Goal: Transaction & Acquisition: Book appointment/travel/reservation

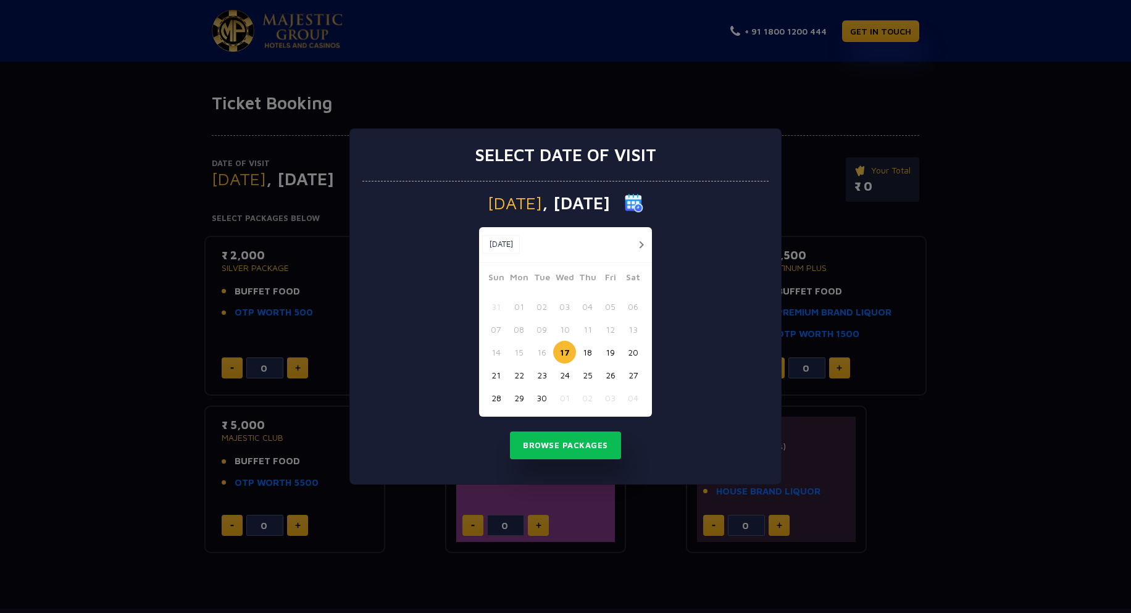
click at [642, 245] on button "button" at bounding box center [640, 244] width 15 height 15
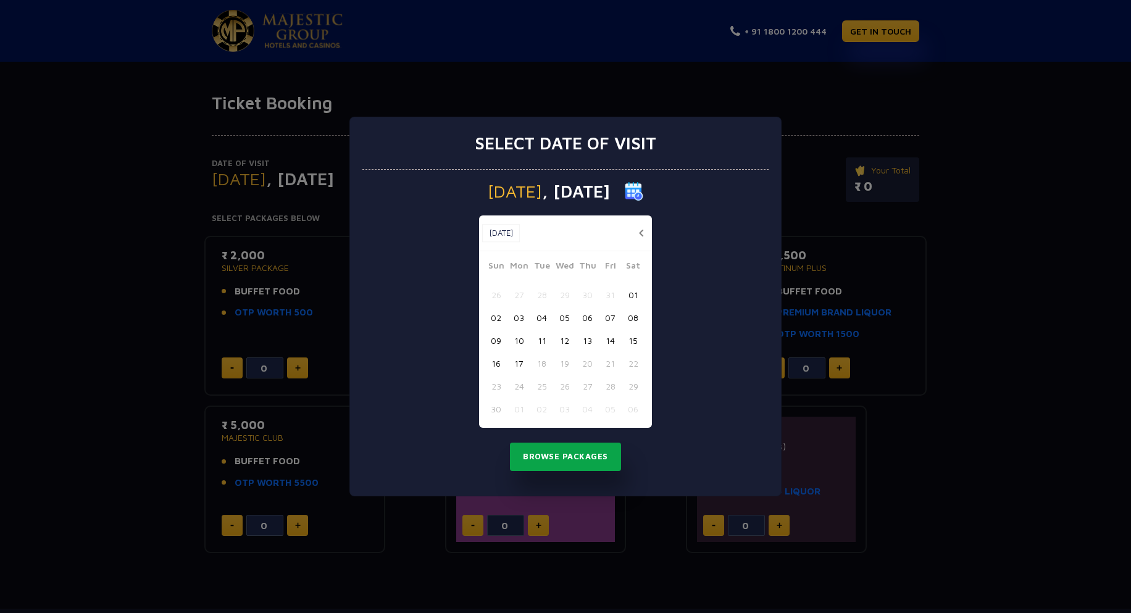
click at [547, 457] on button "Browse Packages" at bounding box center [565, 457] width 111 height 28
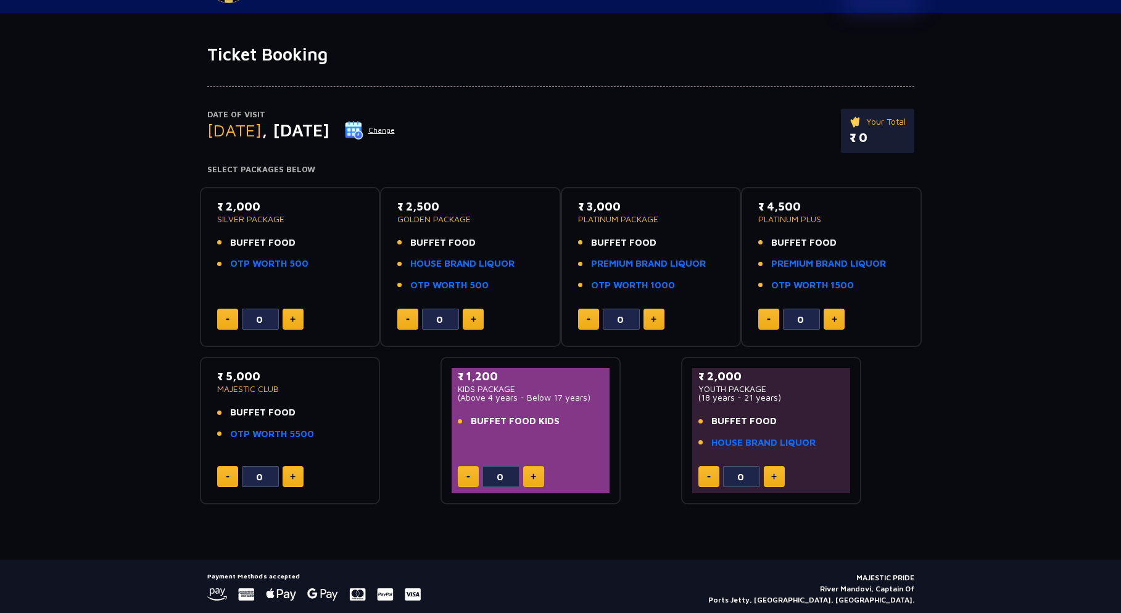
scroll to position [27, 0]
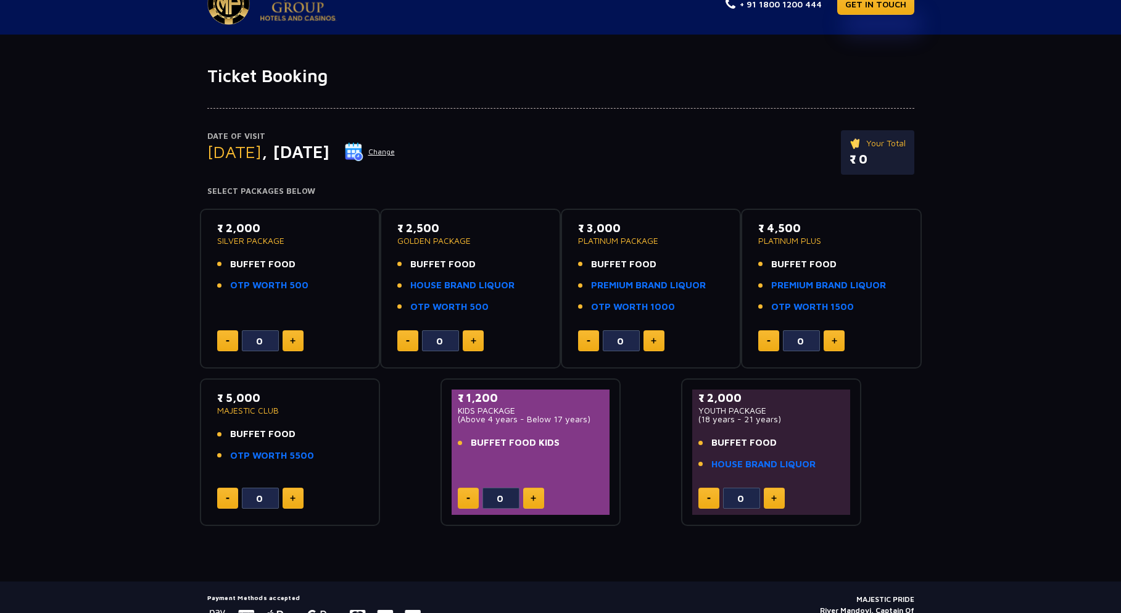
click at [396, 151] on button "Change" at bounding box center [369, 152] width 51 height 20
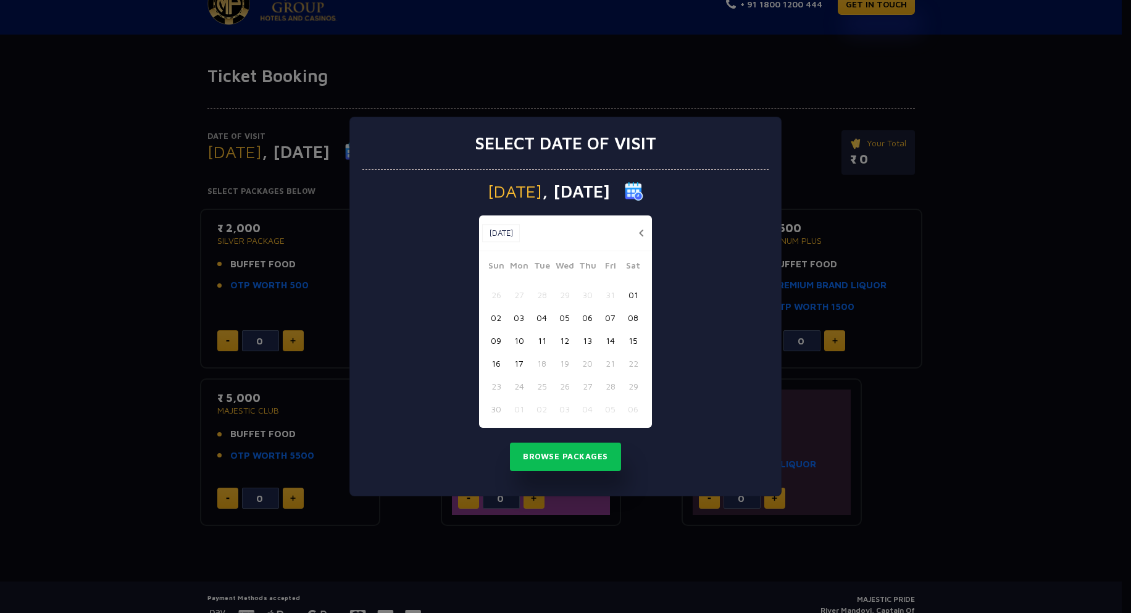
click at [518, 363] on button "17" at bounding box center [518, 363] width 23 height 23
click at [583, 460] on button "Browse Packages" at bounding box center [565, 457] width 111 height 28
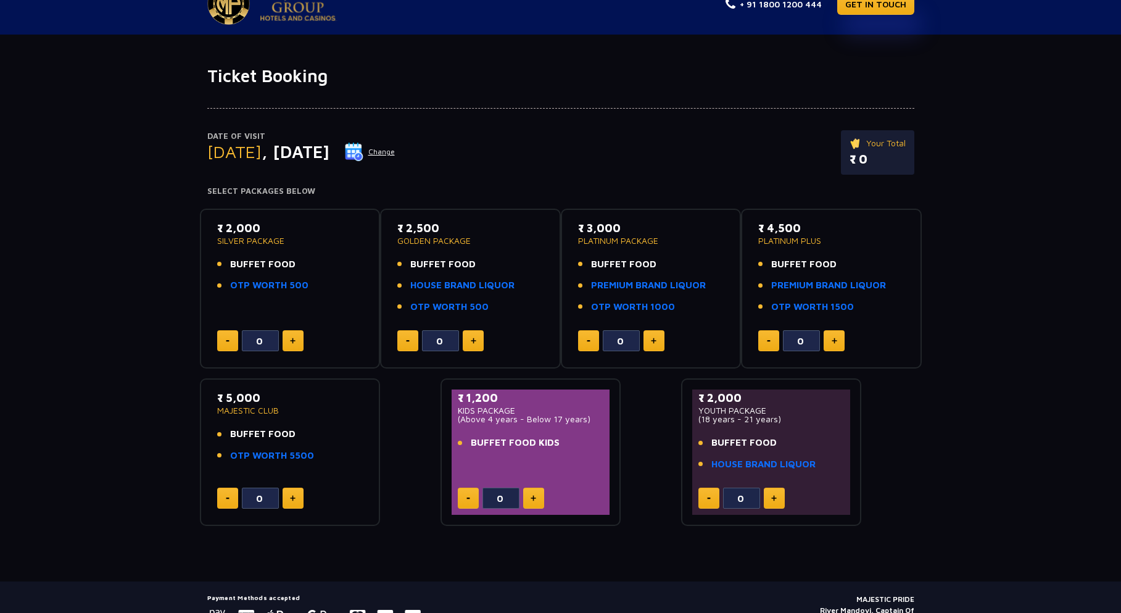
click at [89, 363] on div "Date of Visit [DATE] Change Your Total ₹ 0 Select Packages Below ₹ 2,000 SILVER…" at bounding box center [560, 306] width 1121 height 440
click at [257, 286] on link "OTP WORTH 500" at bounding box center [269, 285] width 78 height 14
click at [156, 344] on div "Date of Visit [DATE] Change Your Total ₹ 0 Select Packages Below ₹ 2,000 SILVER…" at bounding box center [560, 306] width 1121 height 440
click at [100, 387] on div "Date of Visit [DATE] Change Your Total ₹ 0 Select Packages Below ₹ 2,000 SILVER…" at bounding box center [560, 306] width 1121 height 440
click at [69, 437] on div "Date of Visit [DATE] Change Your Total ₹ 0 Select Packages Below ₹ 2,000 SILVER…" at bounding box center [560, 306] width 1121 height 440
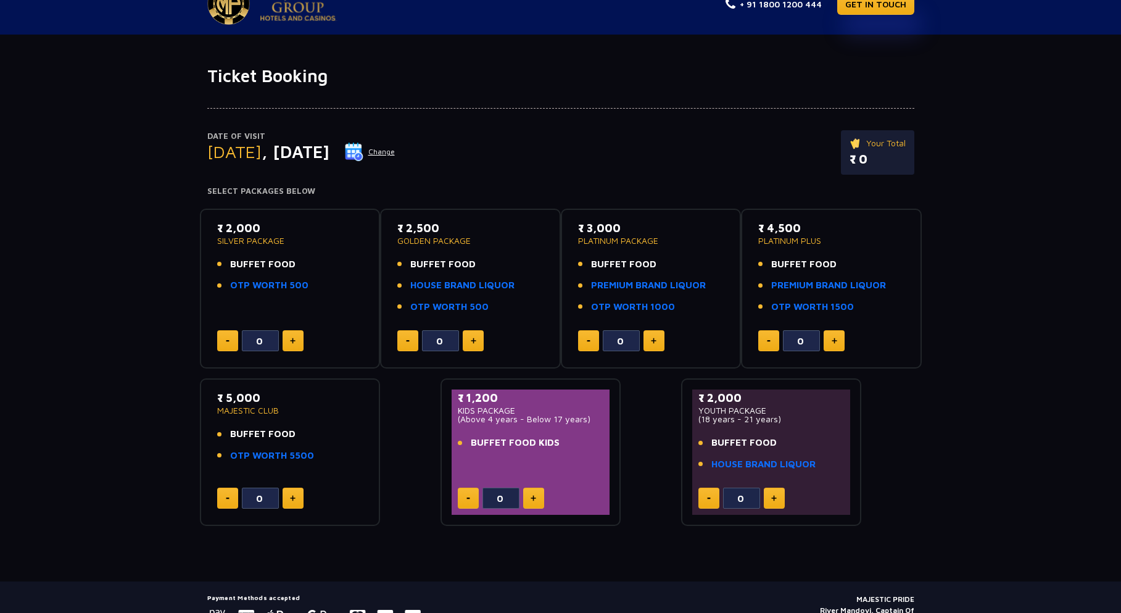
drag, startPoint x: 480, startPoint y: 419, endPoint x: 601, endPoint y: 418, distance: 121.6
click at [601, 418] on p "(Above 4 years - Below 17 years)" at bounding box center [531, 419] width 146 height 9
click at [531, 422] on p "(Above 4 years - Below 17 years)" at bounding box center [531, 419] width 146 height 9
drag, startPoint x: 462, startPoint y: 409, endPoint x: 497, endPoint y: 406, distance: 35.4
click at [497, 406] on p "KIDS PACKAGE" at bounding box center [531, 410] width 146 height 9
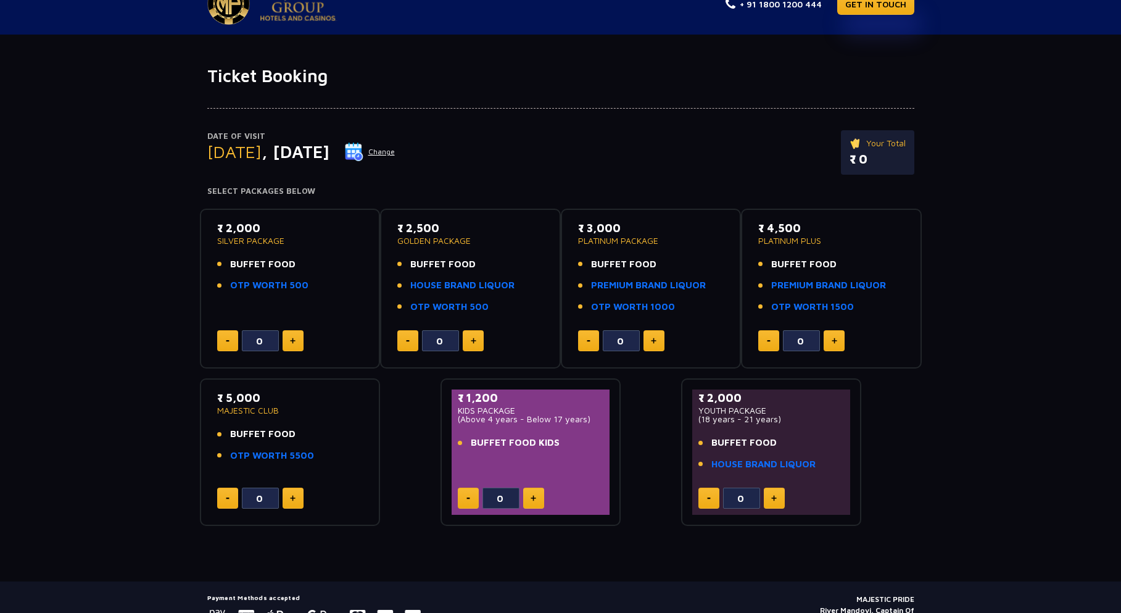
click at [544, 412] on p "KIDS PACKAGE" at bounding box center [531, 410] width 146 height 9
drag, startPoint x: 473, startPoint y: 443, endPoint x: 565, endPoint y: 441, distance: 92.0
click at [565, 441] on li "BUFFET FOOD KIDS" at bounding box center [531, 443] width 146 height 14
click at [523, 442] on span "BUFFET FOOD KIDS" at bounding box center [515, 443] width 89 height 14
click at [138, 446] on div "Date of Visit [DATE] Change Your Total ₹ 0 Select Packages Below ₹ 2,000 SILVER…" at bounding box center [560, 306] width 1121 height 440
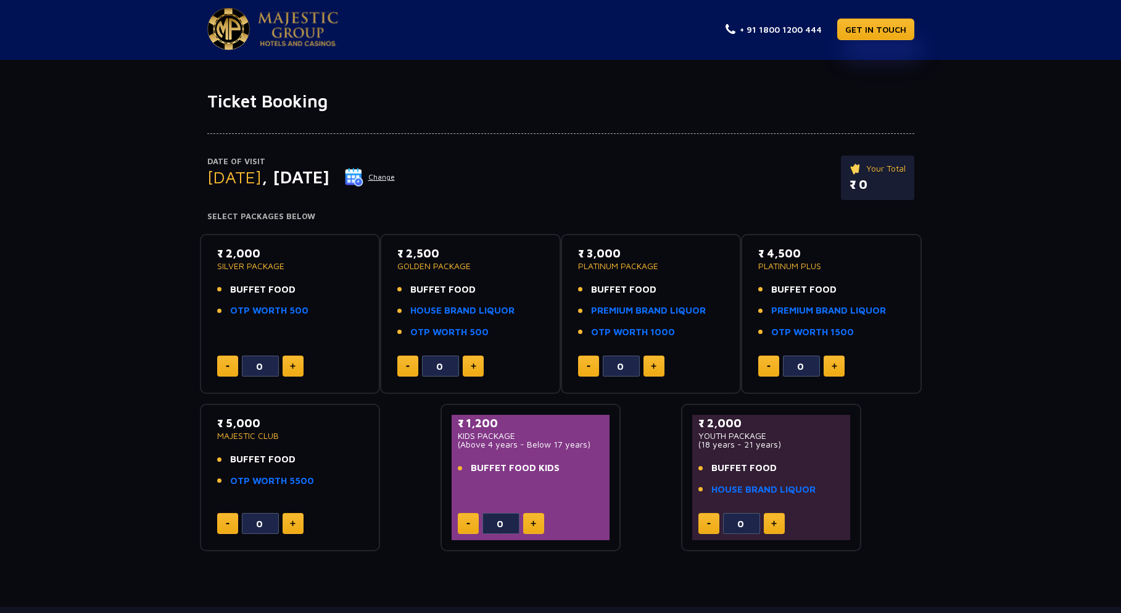
scroll to position [0, 0]
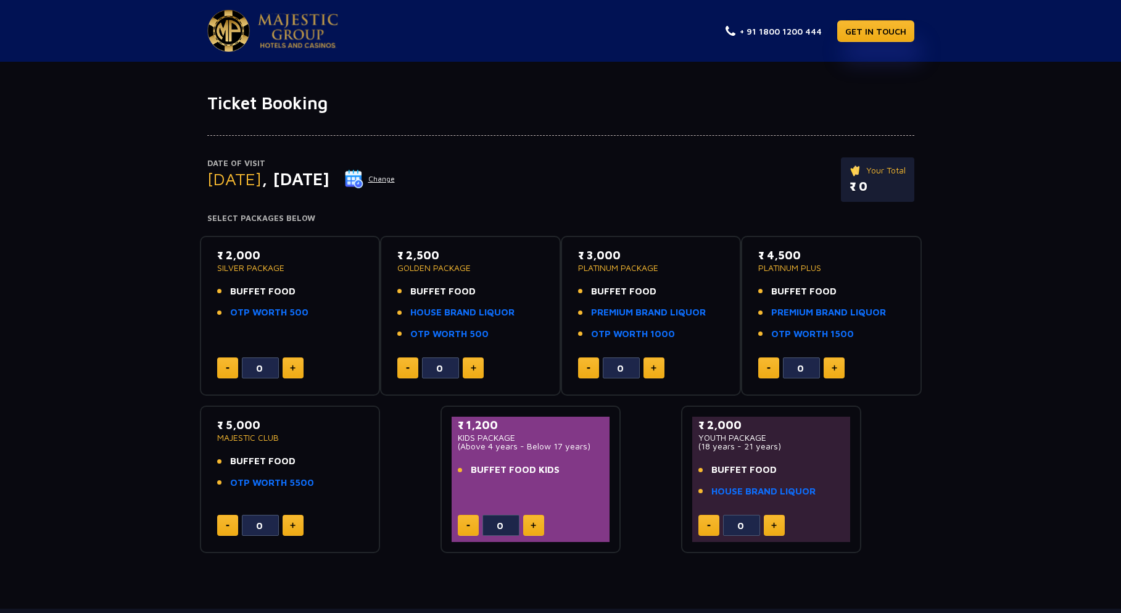
click at [289, 367] on button at bounding box center [293, 367] width 21 height 21
click at [99, 358] on div "Date of Visit [DATE] Change Your Total ₹ 4,000.00 Select Packages Below ₹ 2,000…" at bounding box center [560, 334] width 1121 height 440
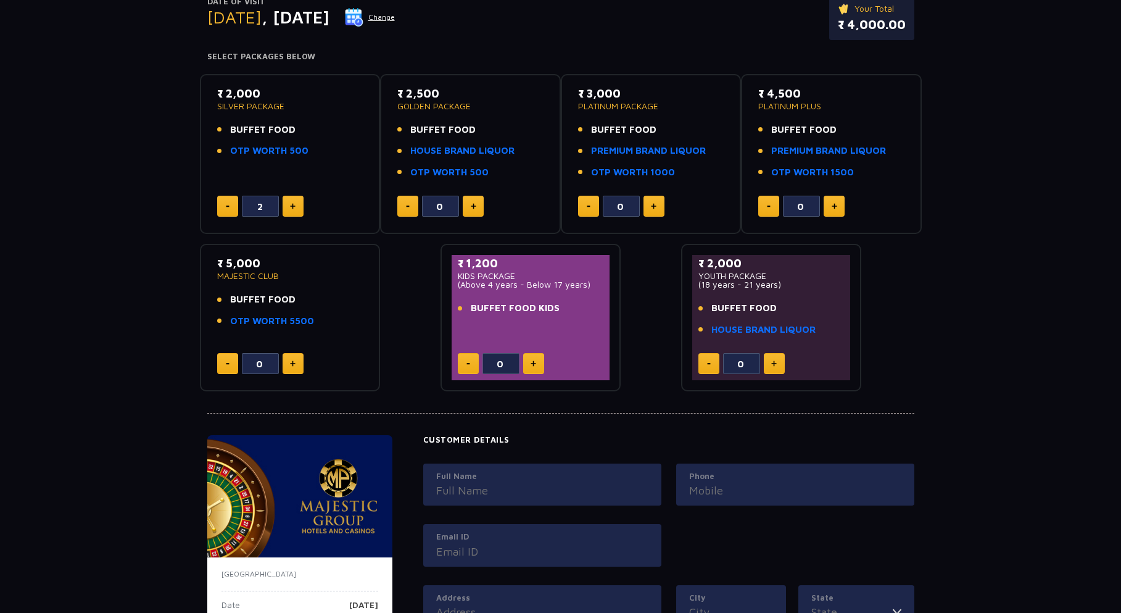
scroll to position [432, 0]
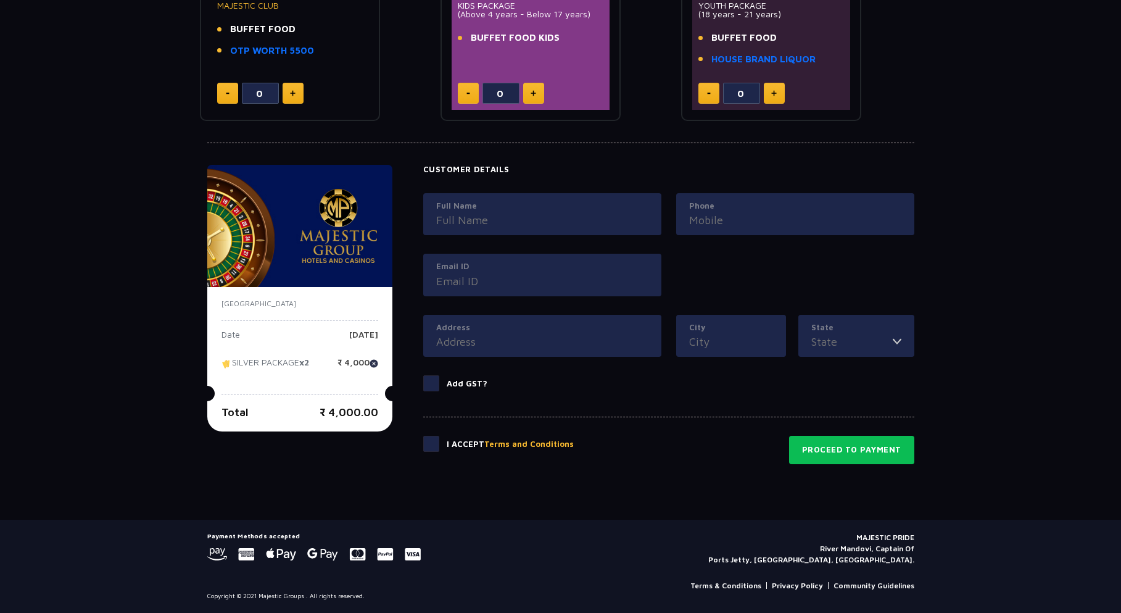
click at [731, 588] on link "Terms & Conditions" at bounding box center [726, 585] width 71 height 11
click at [148, 368] on div "Ticket Booking Date of Visit [DATE] Change Your Total ₹ 4,000.00 Select Package…" at bounding box center [560, 90] width 1121 height 859
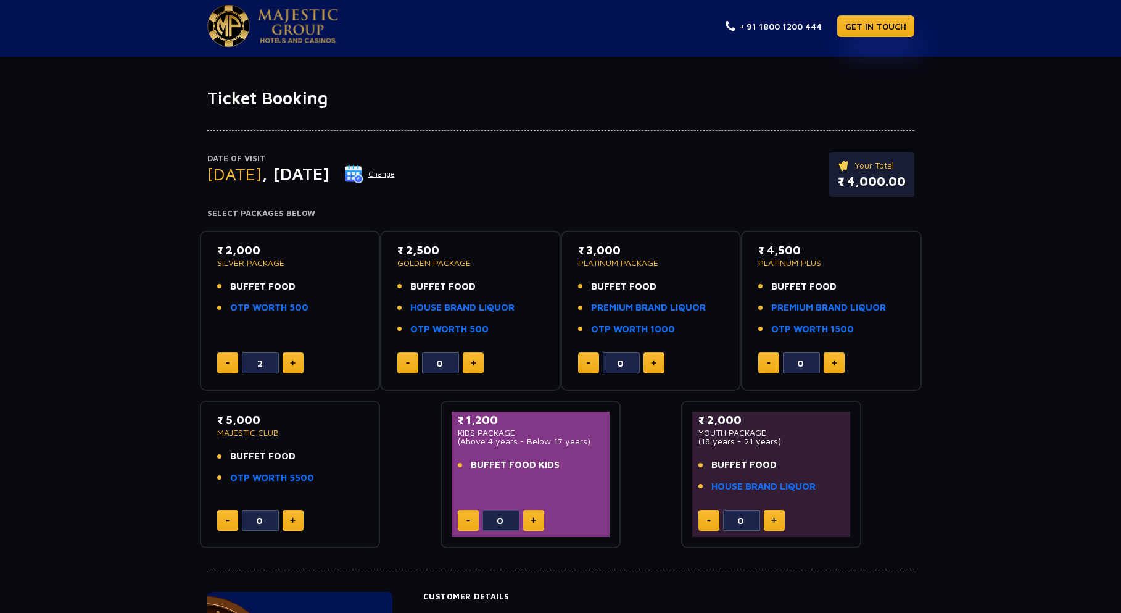
scroll to position [0, 0]
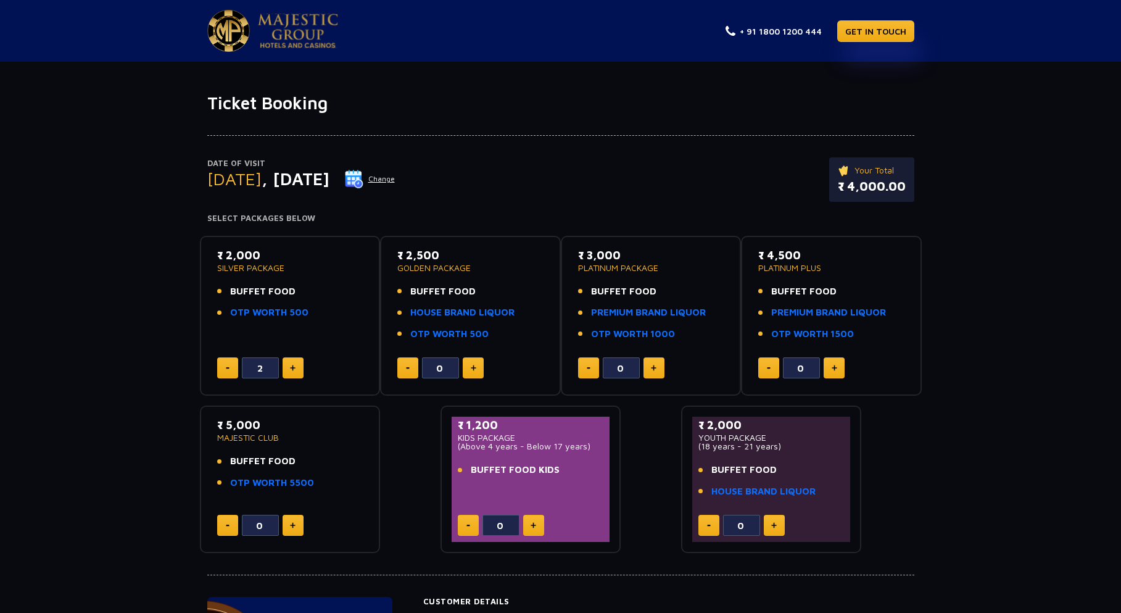
click at [232, 372] on button at bounding box center [227, 367] width 21 height 21
type input "0"
